Goal: Check status

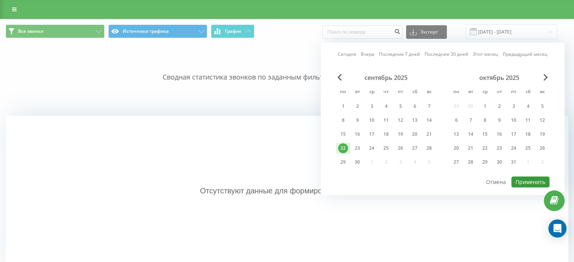
click at [538, 183] on button "Применить" at bounding box center [530, 181] width 38 height 11
type input "[DATE] - [DATE]"
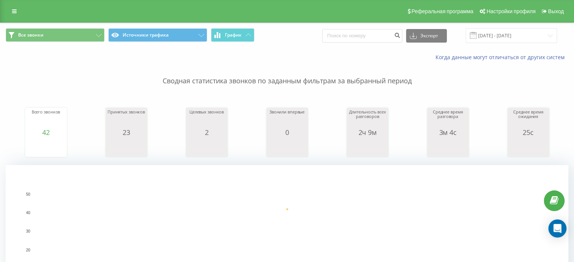
click at [294, 66] on p "Сводная статистика звонков по заданным фильтрам за выбранный период" at bounding box center [287, 73] width 562 height 25
